Goal: Navigation & Orientation: Find specific page/section

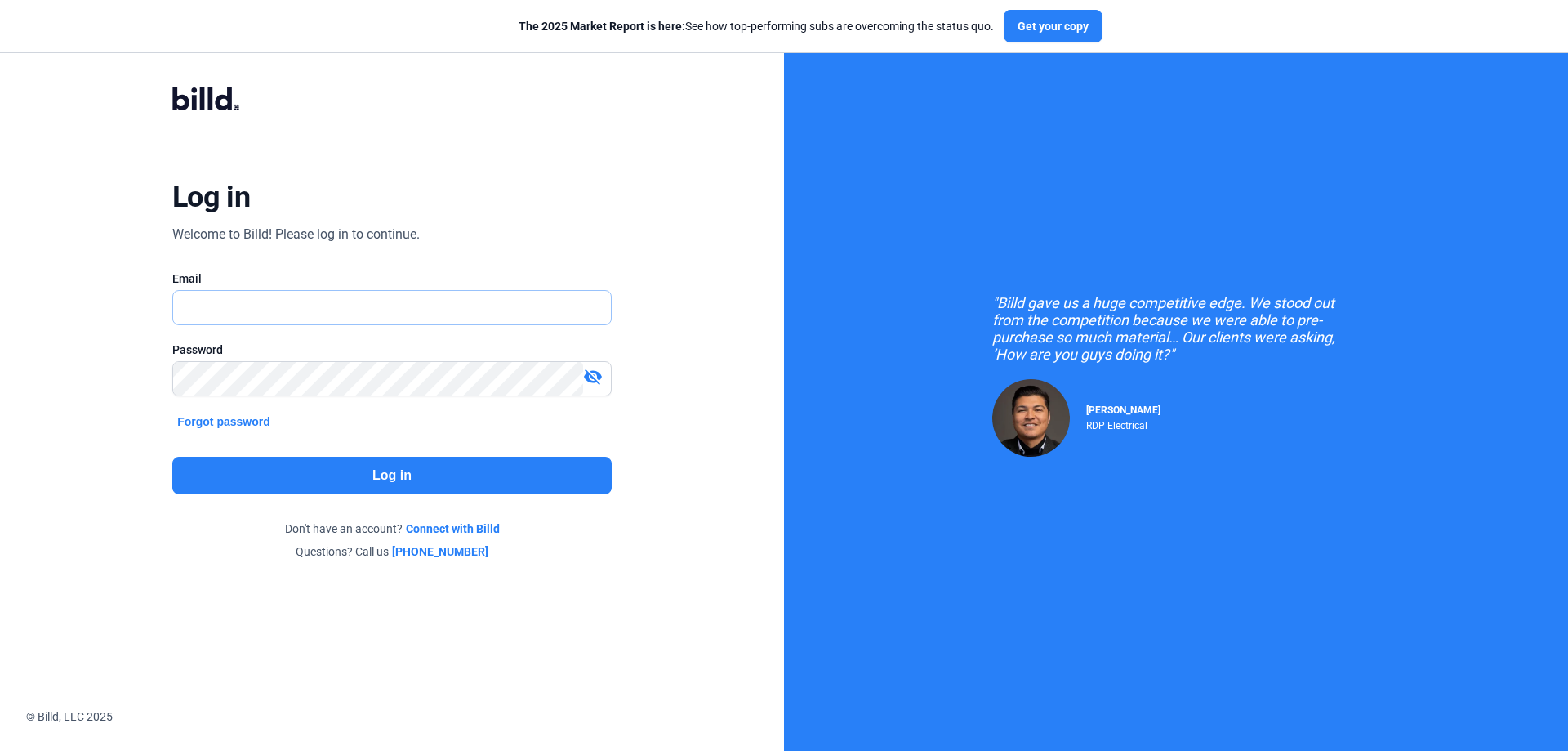
type input "[EMAIL_ADDRESS][DOMAIN_NAME]"
click at [330, 477] on button "Log in" at bounding box center [392, 476] width 440 height 38
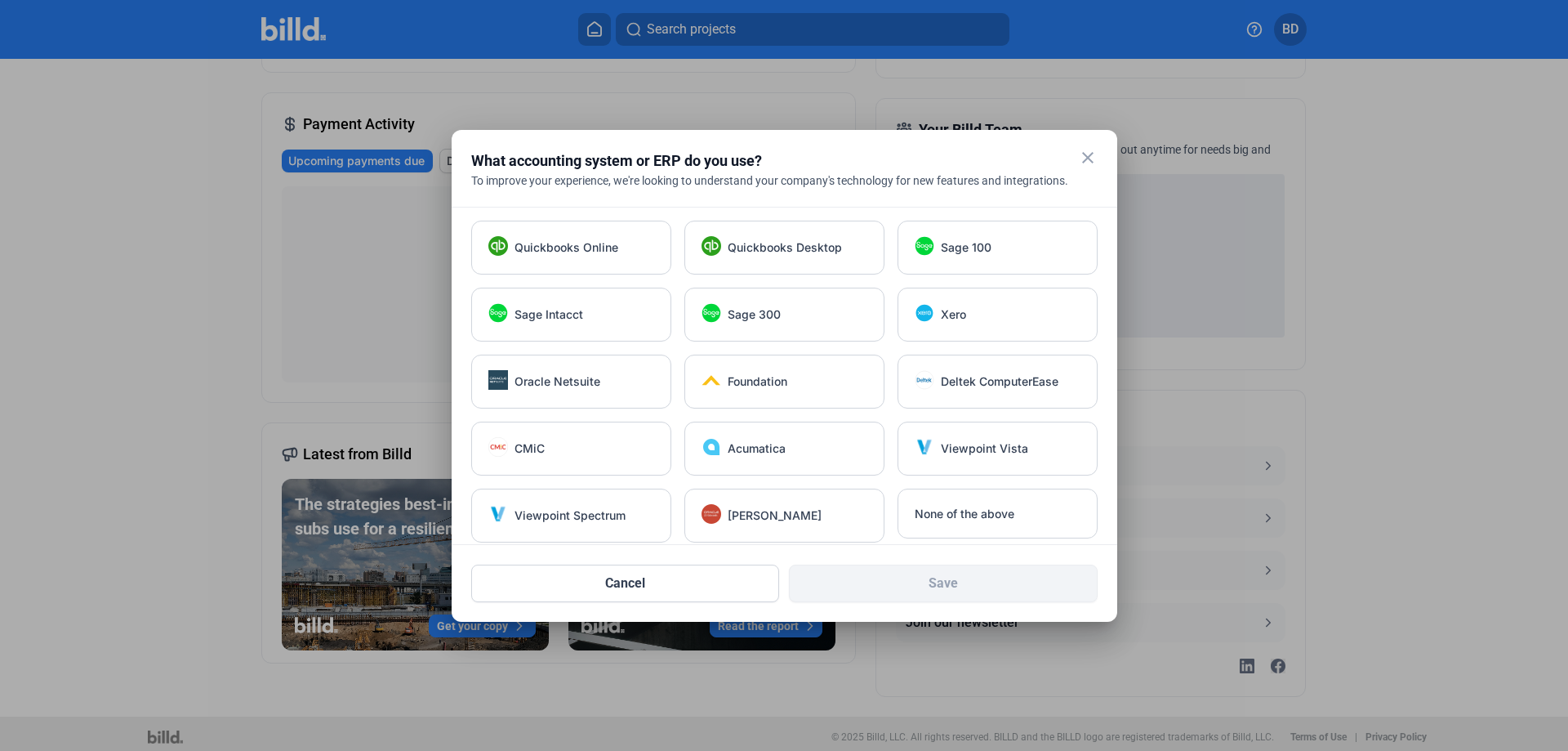
scroll to position [380, 0]
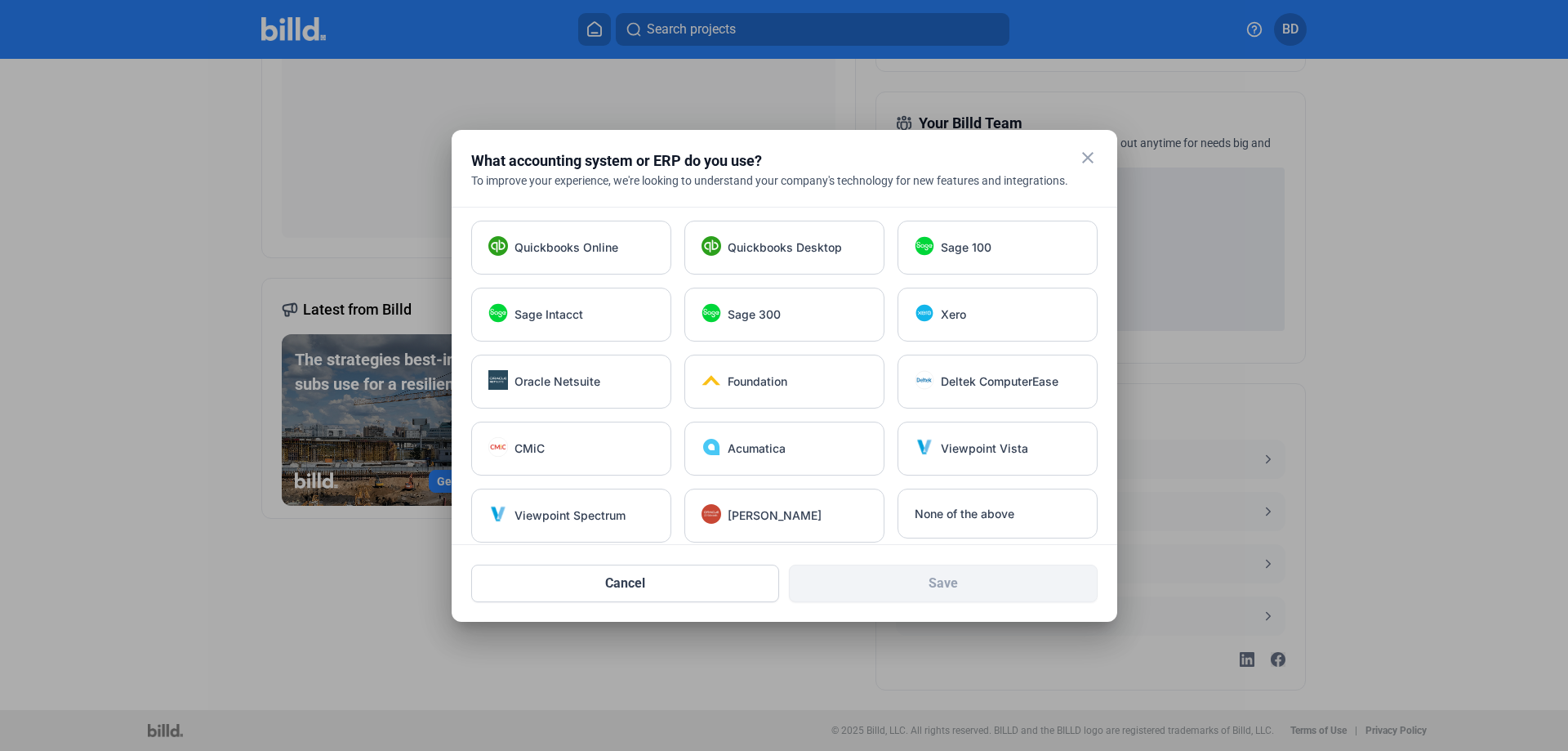
click at [1088, 156] on mat-icon "close" at bounding box center [1088, 157] width 20 height 20
